Goal: Navigation & Orientation: Go to known website

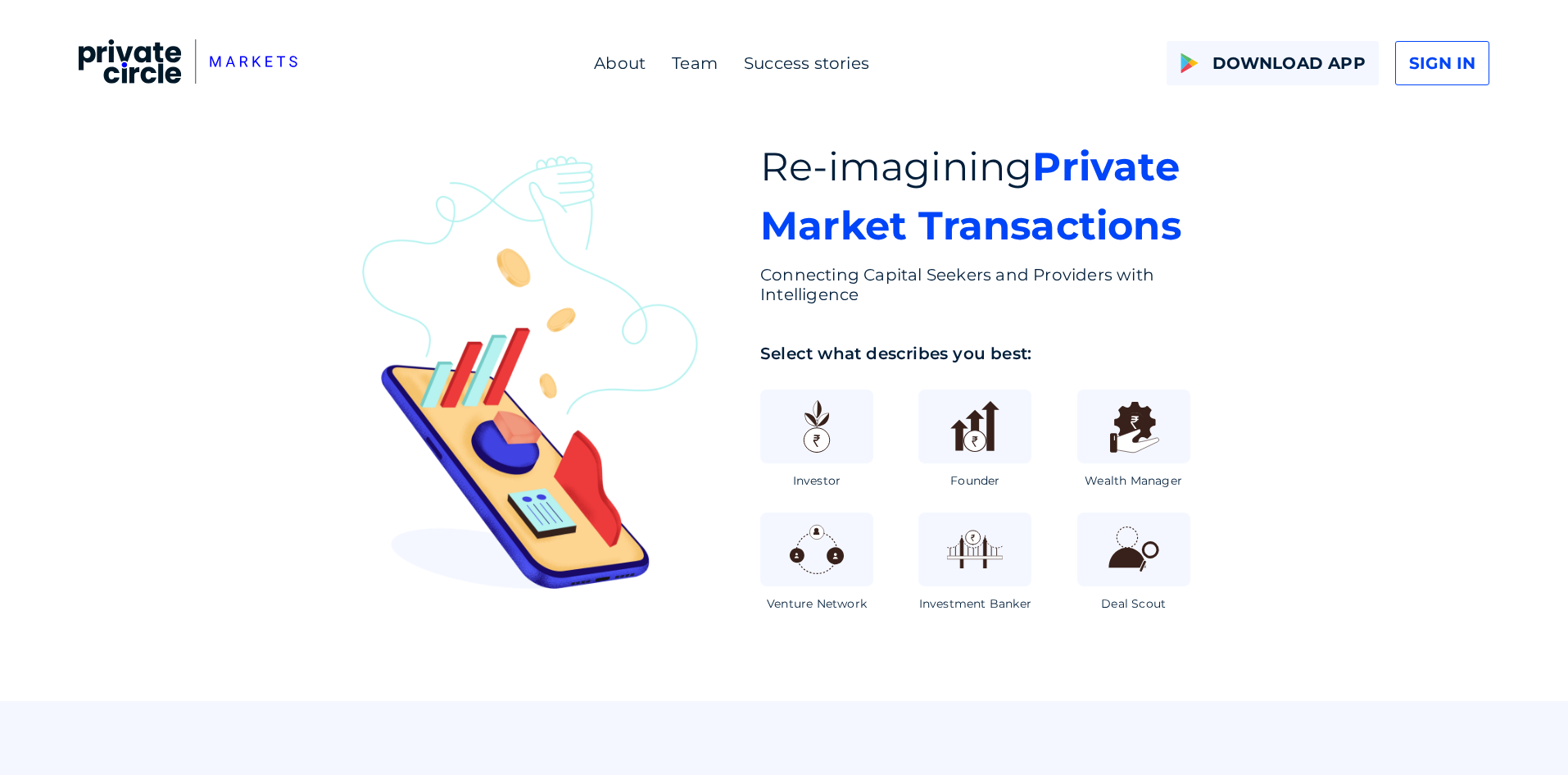
click at [159, 60] on img at bounding box center [188, 61] width 219 height 45
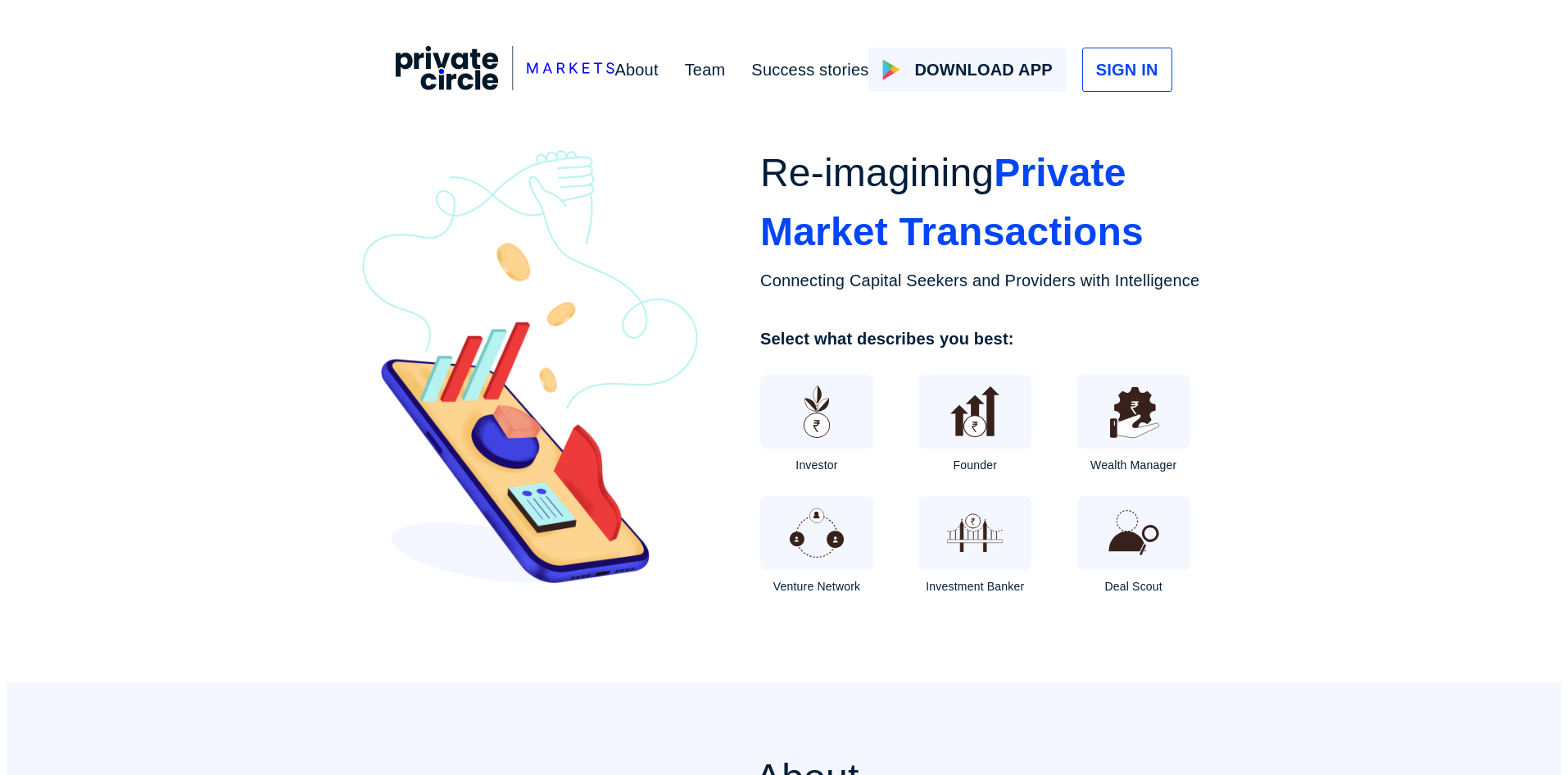
click at [396, 66] on img at bounding box center [505, 68] width 219 height 45
